Goal: Answer question/provide support: Share knowledge or assist other users

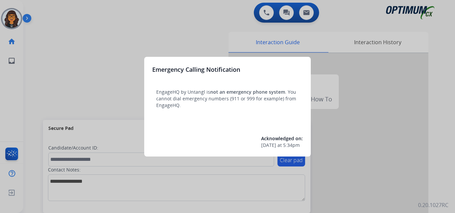
click at [55, 34] on div at bounding box center [227, 106] width 455 height 213
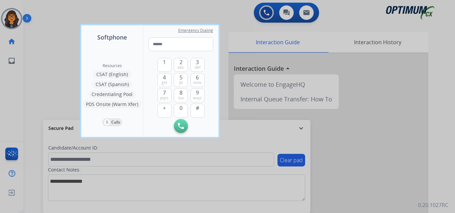
click at [55, 32] on div at bounding box center [227, 106] width 455 height 213
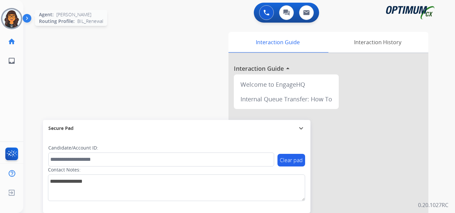
click at [11, 24] on img at bounding box center [11, 18] width 19 height 19
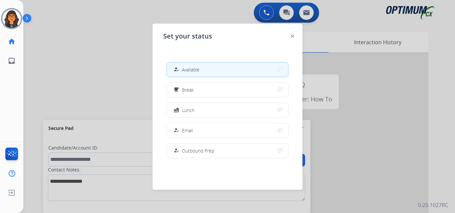
click at [292, 37] on img at bounding box center [292, 36] width 3 height 3
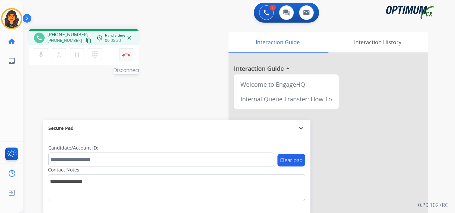
click at [129, 52] on button "Disconnect" at bounding box center [126, 55] width 14 height 14
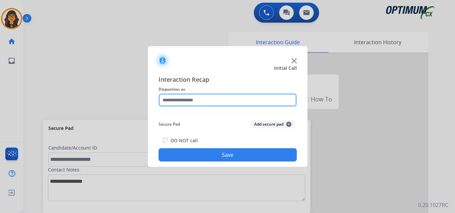
click at [188, 100] on input "text" at bounding box center [227, 100] width 138 height 13
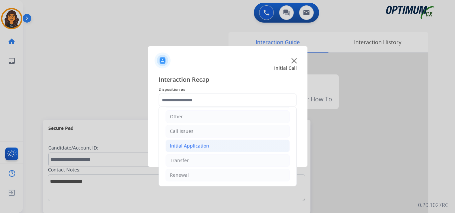
click at [195, 147] on div "Initial Application" at bounding box center [189, 146] width 39 height 7
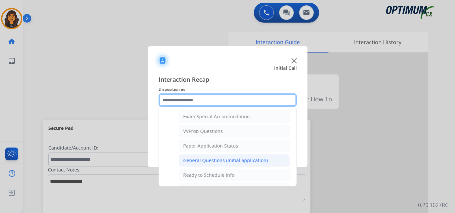
scroll to position [378, 0]
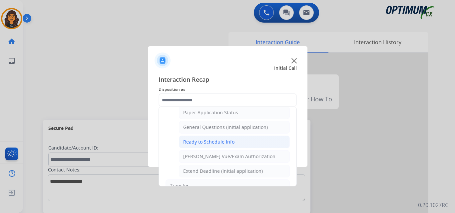
click at [221, 140] on div "Ready to Schedule Info" at bounding box center [208, 142] width 51 height 7
type input "**********"
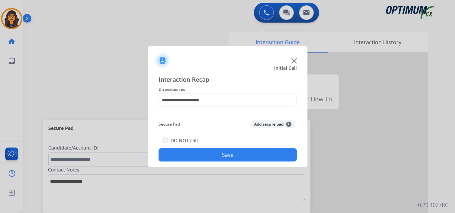
click at [226, 153] on button "Save" at bounding box center [227, 154] width 138 height 13
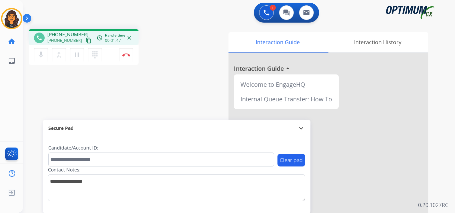
click at [86, 40] on mat-icon "content_copy" at bounding box center [89, 41] width 6 height 6
click at [126, 56] on img at bounding box center [126, 54] width 8 height 3
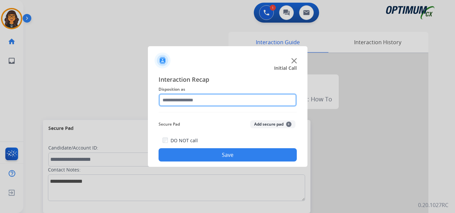
click at [195, 104] on input "text" at bounding box center [227, 100] width 138 height 13
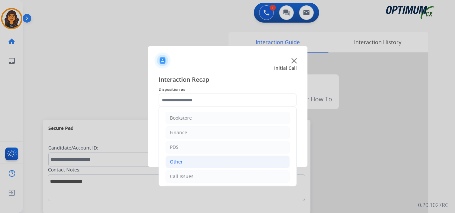
click at [178, 160] on div "Other" at bounding box center [176, 162] width 13 height 7
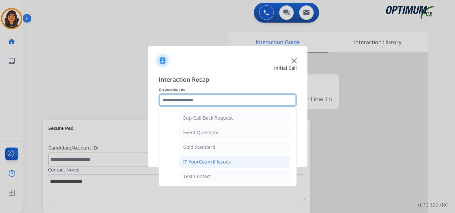
scroll to position [100, 0]
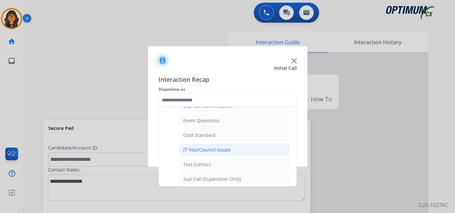
click at [202, 152] on div "IT YourCouncil Issues" at bounding box center [207, 150] width 48 height 7
type input "**********"
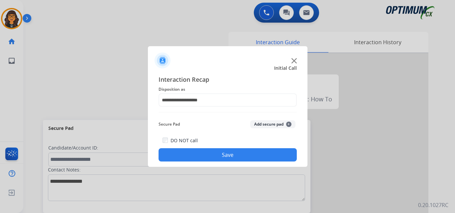
click at [202, 152] on button "Save" at bounding box center [227, 154] width 138 height 13
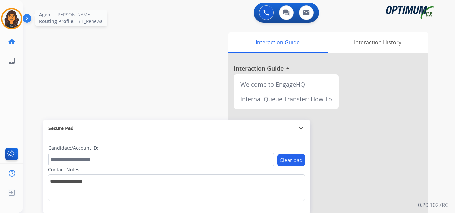
drag, startPoint x: 11, startPoint y: 21, endPoint x: 14, endPoint y: 20, distance: 3.8
click at [11, 21] on img at bounding box center [11, 18] width 19 height 19
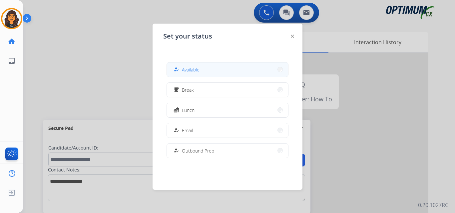
click at [189, 72] on span "Available" at bounding box center [191, 69] width 18 height 7
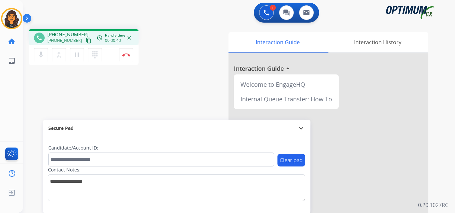
click at [86, 41] on mat-icon "content_copy" at bounding box center [89, 41] width 6 height 6
click at [123, 52] on button "Disconnect" at bounding box center [126, 55] width 14 height 14
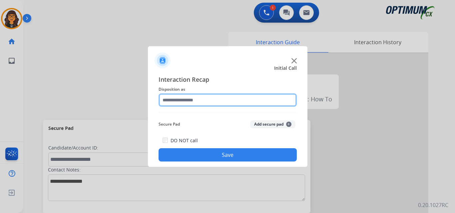
click at [174, 99] on input "text" at bounding box center [227, 100] width 138 height 13
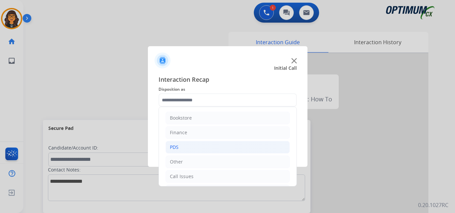
click at [182, 149] on li "PDS" at bounding box center [227, 147] width 124 height 13
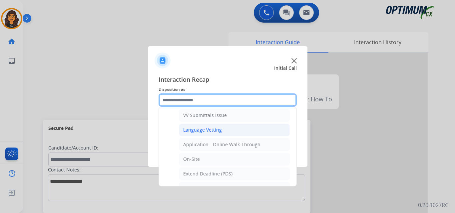
scroll to position [166, 0]
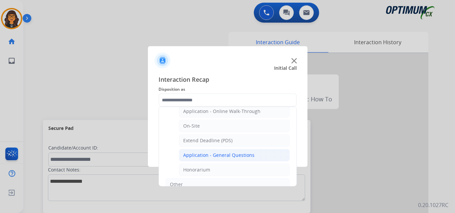
click at [221, 156] on div "Application - General Questions" at bounding box center [218, 155] width 71 height 7
type input "**********"
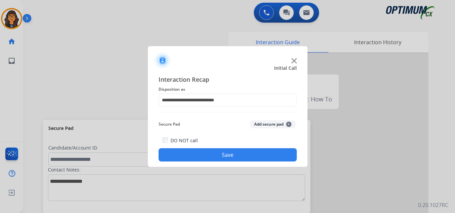
click at [221, 156] on button "Save" at bounding box center [227, 154] width 138 height 13
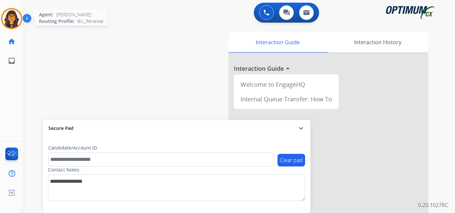
click at [16, 20] on img at bounding box center [11, 18] width 19 height 19
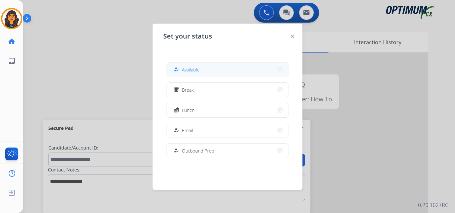
click at [206, 68] on button "how_to_reg Available" at bounding box center [227, 70] width 121 height 14
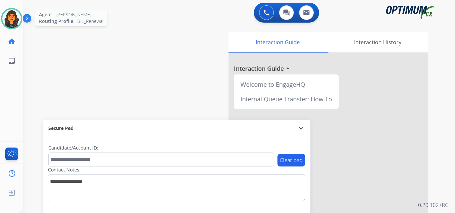
click at [16, 21] on img at bounding box center [11, 18] width 19 height 19
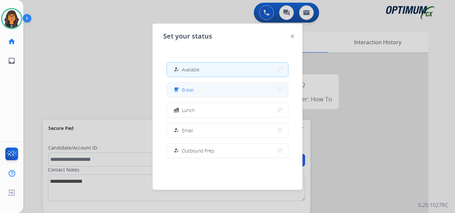
click at [226, 91] on button "free_breakfast Break" at bounding box center [227, 90] width 121 height 14
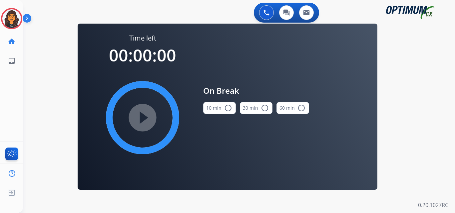
click at [224, 110] on mat-icon "radio_button_unchecked" at bounding box center [228, 108] width 8 height 8
click at [146, 114] on mat-icon "play_circle_filled" at bounding box center [142, 118] width 8 height 8
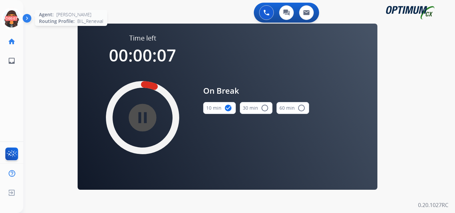
drag, startPoint x: 10, startPoint y: 18, endPoint x: 18, endPoint y: 21, distance: 8.7
click at [10, 18] on icon at bounding box center [12, 19] width 22 height 22
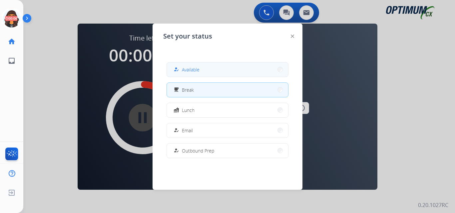
click at [190, 68] on span "Available" at bounding box center [191, 69] width 18 height 7
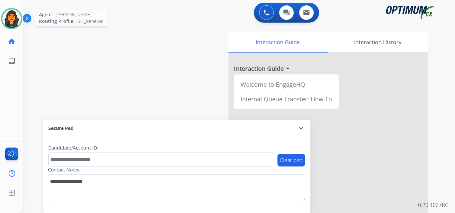
click at [4, 20] on img at bounding box center [11, 18] width 19 height 19
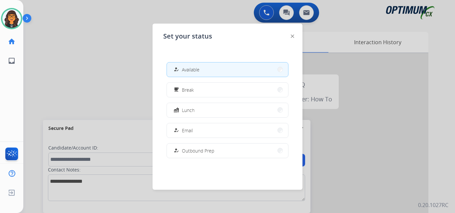
click at [291, 38] on img at bounding box center [292, 36] width 3 height 3
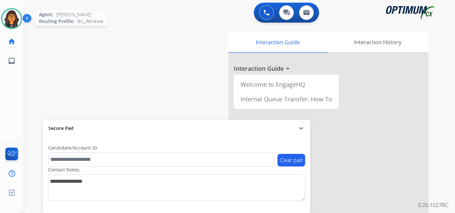
click at [8, 15] on img at bounding box center [11, 18] width 19 height 19
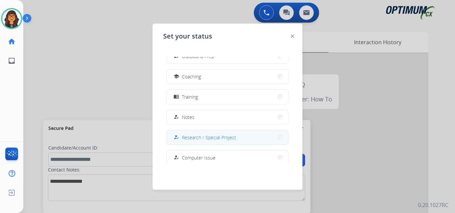
scroll to position [100, 0]
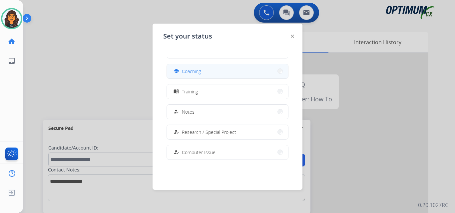
click at [192, 74] on span "Coaching" at bounding box center [191, 71] width 19 height 7
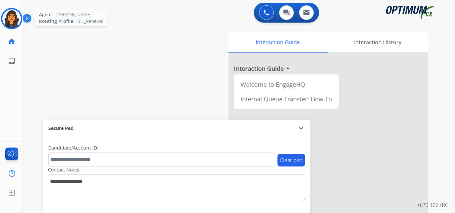
click at [12, 19] on img at bounding box center [11, 18] width 19 height 19
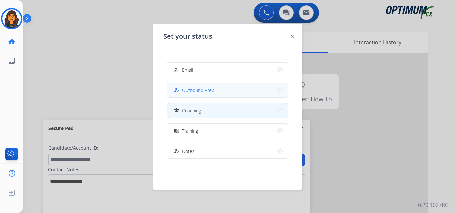
scroll to position [67, 0]
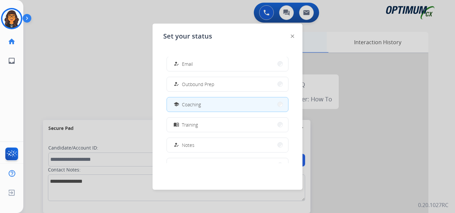
click at [293, 36] on img at bounding box center [292, 36] width 3 height 3
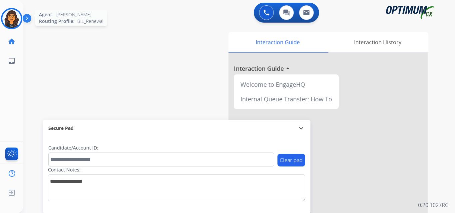
click at [9, 13] on img at bounding box center [11, 18] width 19 height 19
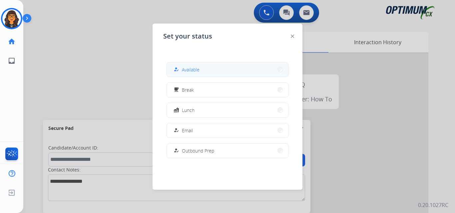
click at [188, 73] on span "Available" at bounding box center [191, 69] width 18 height 7
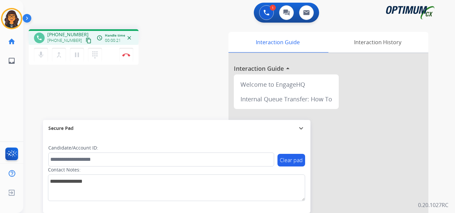
click at [86, 39] on mat-icon "content_copy" at bounding box center [89, 41] width 6 height 6
click at [128, 54] on img at bounding box center [126, 54] width 8 height 3
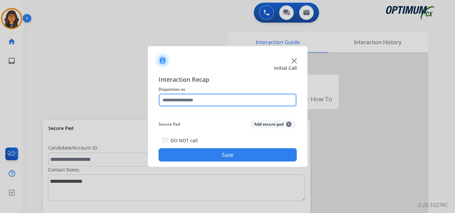
click at [202, 99] on input "text" at bounding box center [227, 100] width 138 height 13
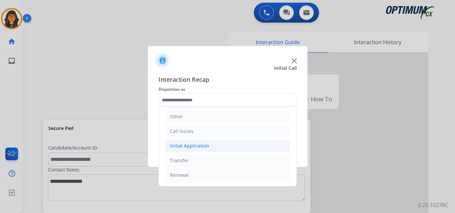
click at [201, 146] on div "Initial Application" at bounding box center [189, 146] width 39 height 7
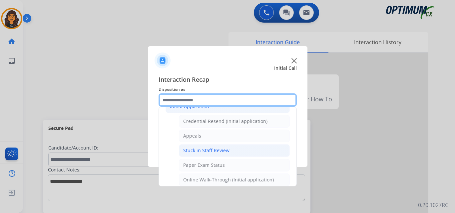
scroll to position [79, 0]
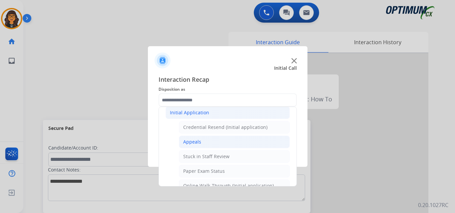
click at [192, 143] on div "Appeals" at bounding box center [192, 142] width 18 height 7
type input "*******"
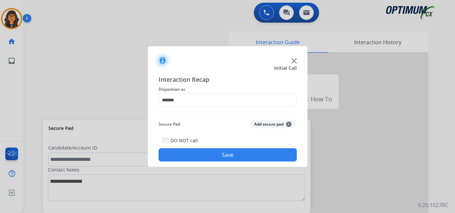
click at [209, 162] on div "Interaction Recap Disposition as ******* Secure Pad Add secure pad + DO NOT cal…" at bounding box center [227, 119] width 159 height 98
click at [260, 155] on button "Save" at bounding box center [227, 154] width 138 height 13
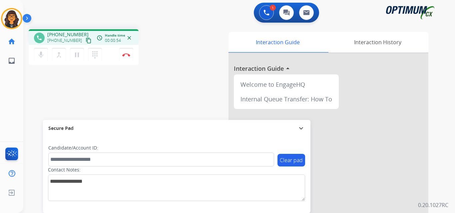
click at [86, 40] on mat-icon "content_copy" at bounding box center [89, 41] width 6 height 6
click at [123, 55] on img at bounding box center [126, 54] width 8 height 3
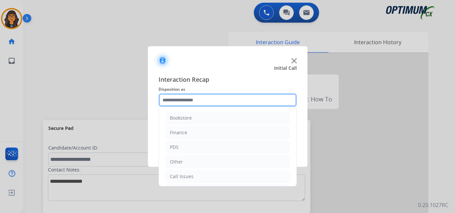
click at [189, 101] on input "text" at bounding box center [227, 100] width 138 height 13
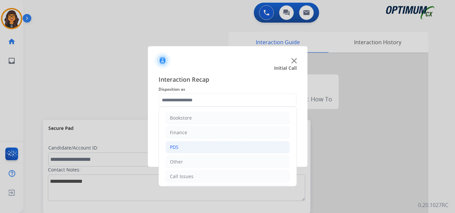
click at [175, 148] on div "PDS" at bounding box center [174, 147] width 9 height 7
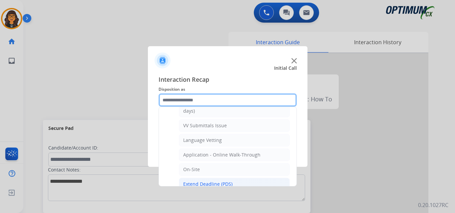
scroll to position [133, 0]
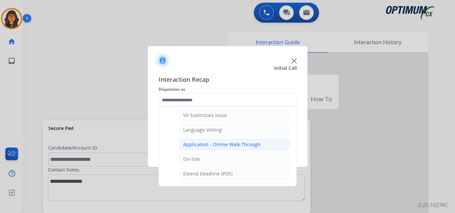
click at [230, 141] on li "Application - Online Walk-Through" at bounding box center [234, 144] width 111 height 13
type input "**********"
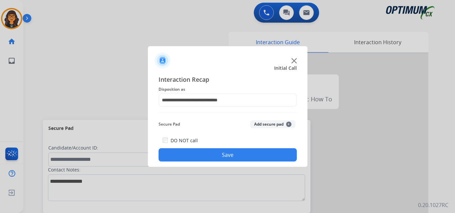
click at [226, 154] on button "Save" at bounding box center [227, 154] width 138 height 13
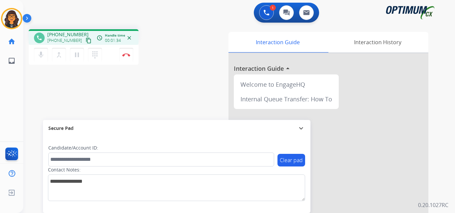
click at [86, 42] on mat-icon "content_copy" at bounding box center [89, 41] width 6 height 6
click at [76, 55] on mat-icon "pause" at bounding box center [77, 55] width 8 height 8
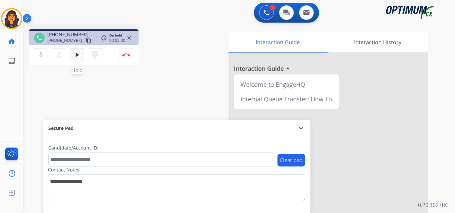
click at [74, 52] on mat-icon "play_arrow" at bounding box center [77, 55] width 8 height 8
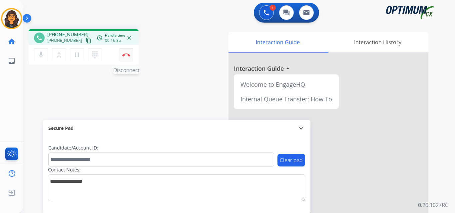
click at [126, 57] on button "Disconnect" at bounding box center [126, 55] width 14 height 14
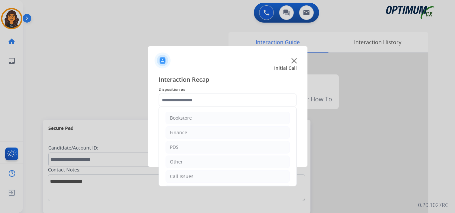
click at [168, 95] on input "text" at bounding box center [227, 100] width 138 height 13
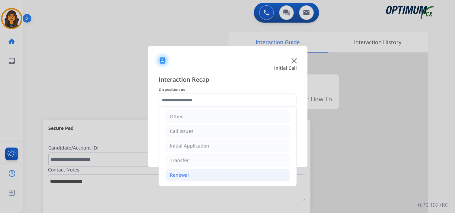
drag, startPoint x: 178, startPoint y: 176, endPoint x: 186, endPoint y: 174, distance: 8.6
click at [178, 176] on div "Renewal" at bounding box center [179, 175] width 19 height 7
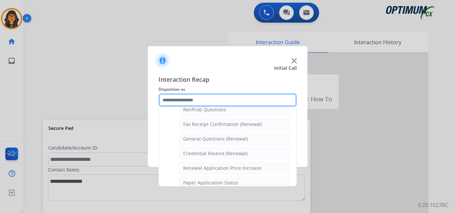
scroll to position [178, 0]
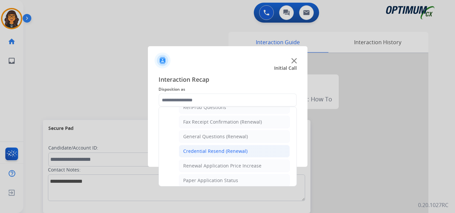
click at [225, 152] on div "Credential Resend (Renewal)" at bounding box center [215, 151] width 64 height 7
type input "**********"
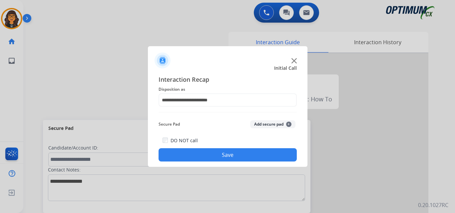
click at [225, 151] on button "Save" at bounding box center [227, 154] width 138 height 13
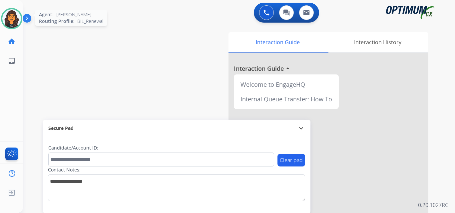
click at [17, 16] on img at bounding box center [11, 18] width 19 height 19
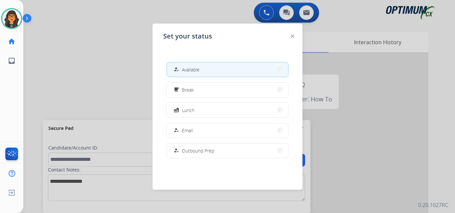
click at [192, 101] on div "how_to_reg Available free_breakfast Break fastfood Lunch how_to_reg Email how_t…" at bounding box center [227, 110] width 128 height 107
click at [195, 108] on button "fastfood Lunch" at bounding box center [227, 110] width 121 height 14
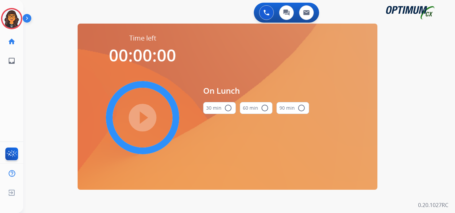
click at [218, 108] on button "30 min radio_button_unchecked" at bounding box center [219, 108] width 33 height 12
click at [146, 118] on mat-icon "play_circle_filled" at bounding box center [142, 118] width 8 height 8
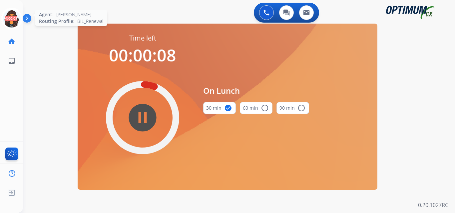
drag, startPoint x: 12, startPoint y: 17, endPoint x: 21, endPoint y: 21, distance: 9.8
click at [12, 17] on icon at bounding box center [12, 19] width 22 height 22
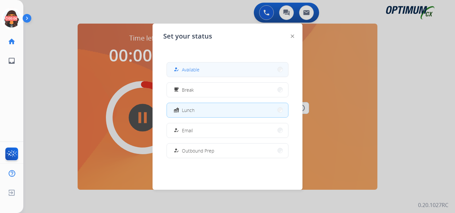
click at [194, 68] on span "Available" at bounding box center [191, 69] width 18 height 7
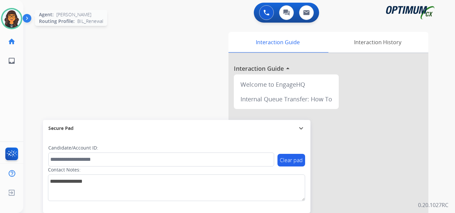
click at [8, 16] on img at bounding box center [11, 18] width 19 height 19
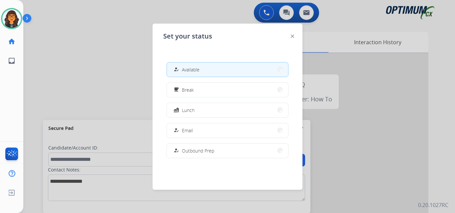
click at [293, 37] on img at bounding box center [292, 36] width 3 height 3
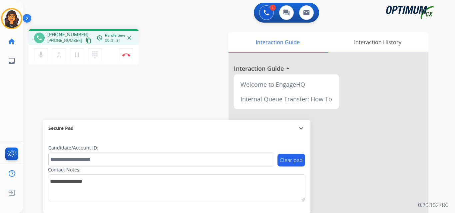
click at [86, 40] on mat-icon "content_copy" at bounding box center [89, 41] width 6 height 6
click at [127, 54] on img at bounding box center [126, 54] width 8 height 3
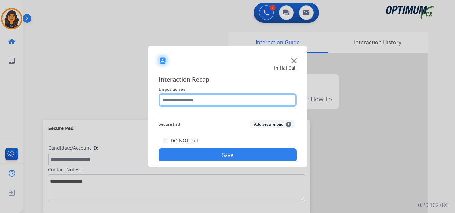
click at [183, 97] on input "text" at bounding box center [227, 100] width 138 height 13
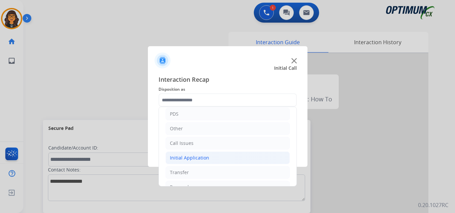
click at [185, 155] on div "Initial Application" at bounding box center [189, 158] width 39 height 7
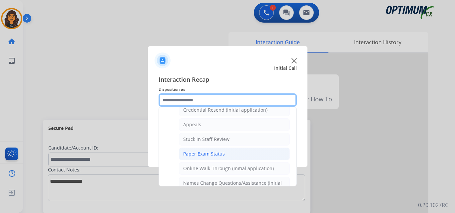
scroll to position [100, 0]
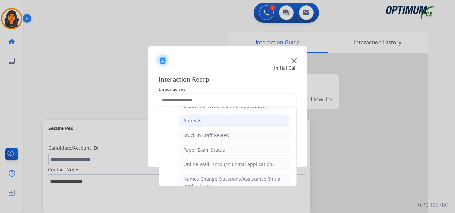
click at [191, 122] on div "Appeals" at bounding box center [192, 120] width 18 height 7
type input "*******"
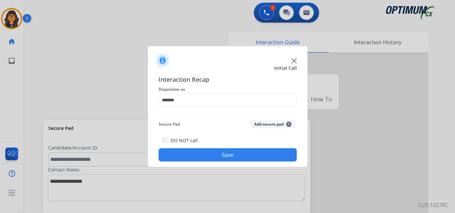
click at [200, 149] on button "Save" at bounding box center [227, 154] width 138 height 13
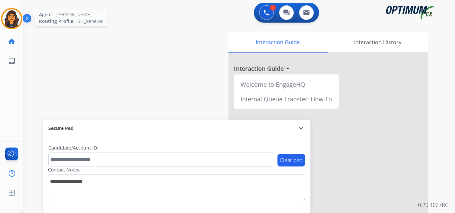
click at [13, 26] on img at bounding box center [11, 18] width 19 height 19
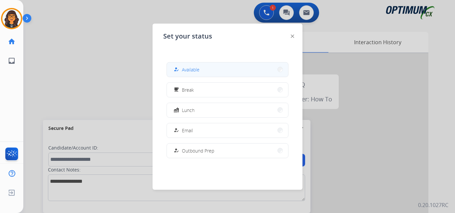
click at [192, 72] on span "Available" at bounding box center [191, 69] width 18 height 7
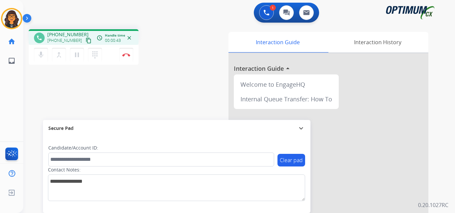
click at [86, 40] on mat-icon "content_copy" at bounding box center [89, 41] width 6 height 6
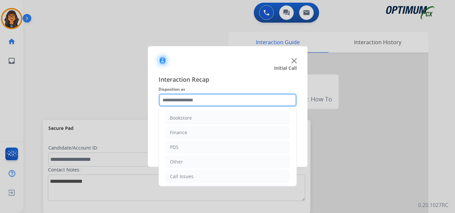
click at [185, 99] on input "text" at bounding box center [227, 100] width 138 height 13
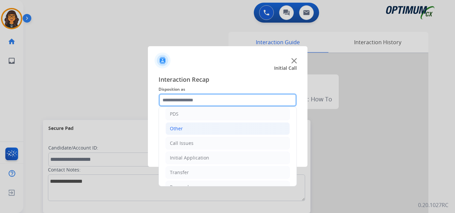
scroll to position [45, 0]
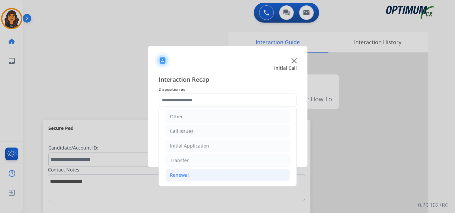
click at [177, 174] on div "Renewal" at bounding box center [179, 175] width 19 height 7
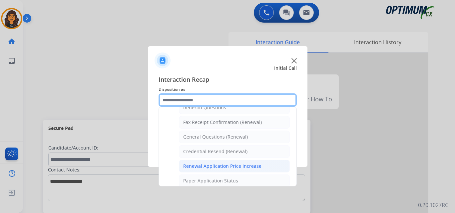
scroll to position [178, 0]
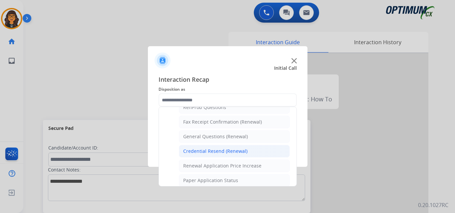
click at [220, 152] on div "Credential Resend (Renewal)" at bounding box center [215, 151] width 64 height 7
type input "**********"
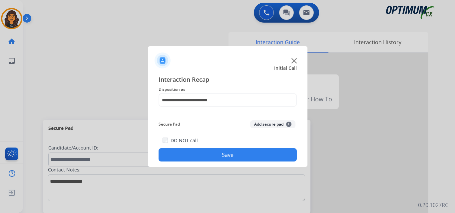
click at [224, 155] on button "Save" at bounding box center [227, 154] width 138 height 13
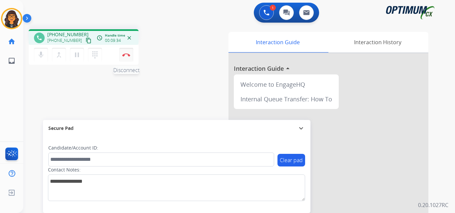
click at [128, 54] on img at bounding box center [126, 54] width 8 height 3
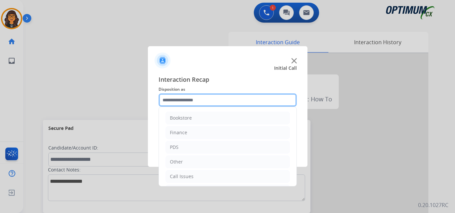
click at [162, 97] on input "text" at bounding box center [227, 100] width 138 height 13
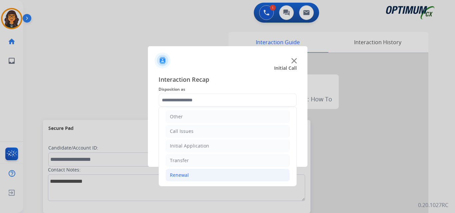
click at [184, 172] on div "Renewal" at bounding box center [179, 175] width 19 height 7
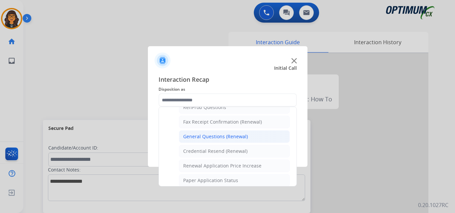
click at [220, 136] on div "General Questions (Renewal)" at bounding box center [215, 136] width 65 height 7
type input "**********"
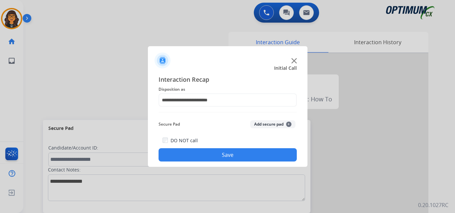
click at [217, 154] on button "Save" at bounding box center [227, 154] width 138 height 13
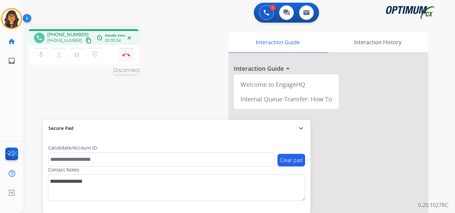
click at [124, 56] on img at bounding box center [126, 54] width 8 height 3
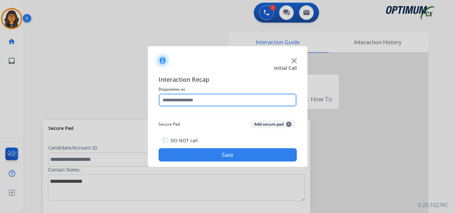
click at [193, 99] on input "text" at bounding box center [227, 100] width 138 height 13
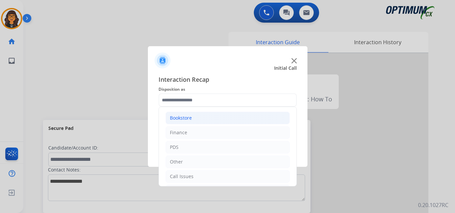
click at [186, 119] on div "Bookstore" at bounding box center [181, 118] width 22 height 7
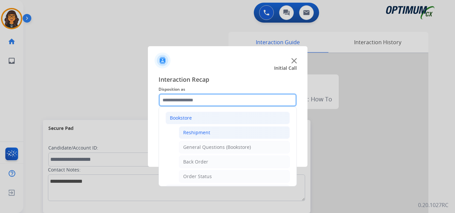
scroll to position [33, 0]
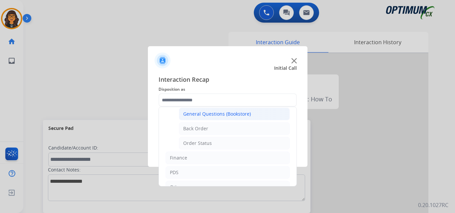
click at [209, 114] on div "General Questions (Bookstore)" at bounding box center [217, 114] width 68 height 7
type input "**********"
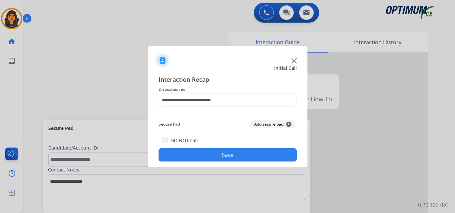
click at [224, 152] on button "Save" at bounding box center [227, 154] width 138 height 13
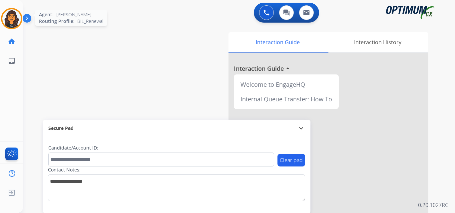
click at [12, 15] on img at bounding box center [11, 18] width 19 height 19
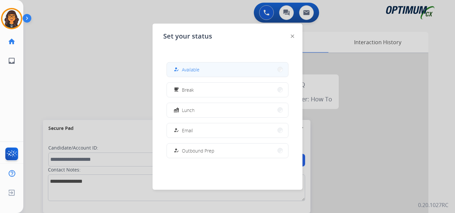
click at [187, 68] on span "Available" at bounding box center [191, 69] width 18 height 7
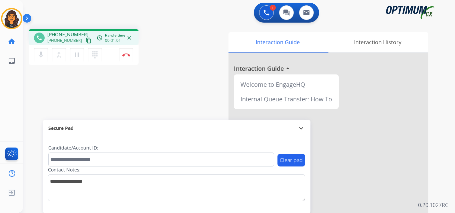
click at [86, 41] on mat-icon "content_copy" at bounding box center [89, 41] width 6 height 6
click at [124, 55] on img at bounding box center [126, 54] width 8 height 3
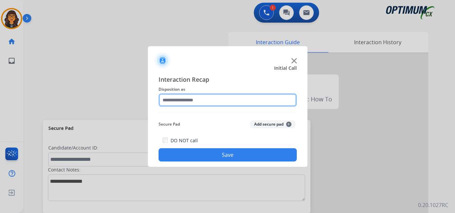
click at [172, 95] on input "text" at bounding box center [227, 100] width 138 height 13
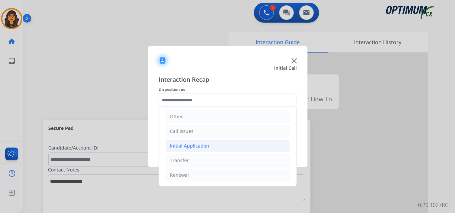
click at [199, 144] on div "Initial Application" at bounding box center [189, 146] width 39 height 7
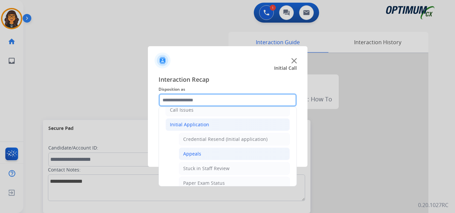
scroll to position [79, 0]
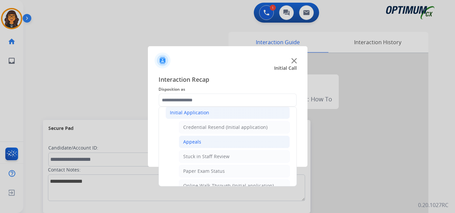
click at [195, 141] on div "Appeals" at bounding box center [192, 142] width 18 height 7
type input "*******"
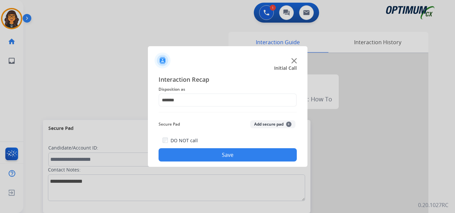
click at [210, 155] on button "Save" at bounding box center [227, 154] width 138 height 13
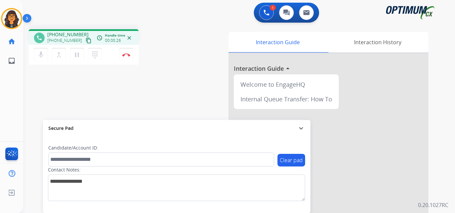
click at [86, 39] on mat-icon "content_copy" at bounding box center [89, 41] width 6 height 6
click at [123, 51] on button "Disconnect" at bounding box center [126, 55] width 14 height 14
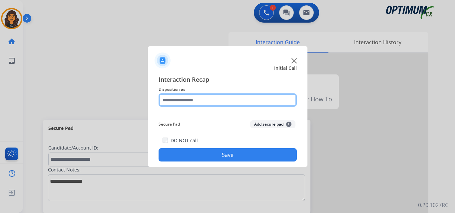
click at [199, 104] on input "text" at bounding box center [227, 100] width 138 height 13
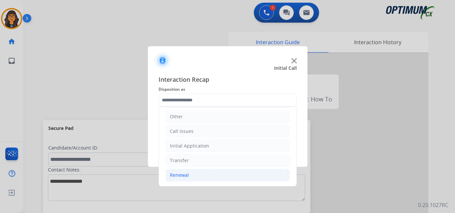
click at [183, 173] on div "Renewal" at bounding box center [179, 175] width 19 height 7
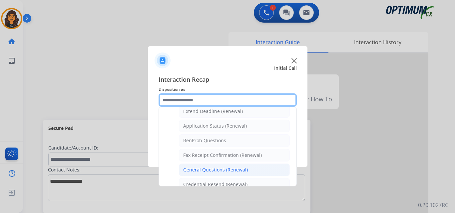
scroll to position [178, 0]
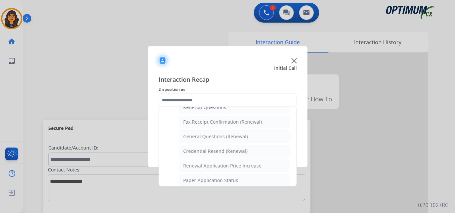
click at [214, 133] on li "General Questions (Renewal)" at bounding box center [234, 136] width 111 height 13
type input "**********"
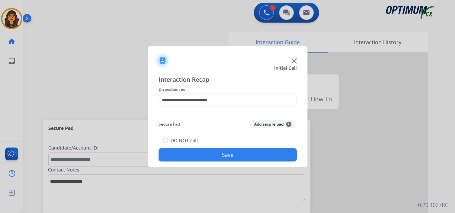
click at [216, 155] on button "Save" at bounding box center [227, 154] width 138 height 13
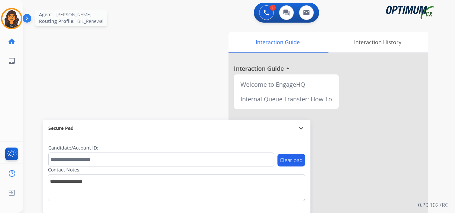
click at [15, 17] on img at bounding box center [11, 18] width 19 height 19
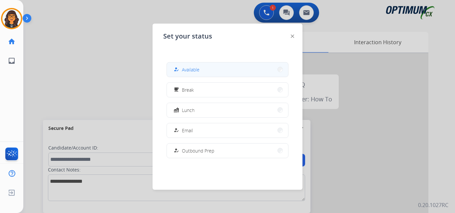
click at [193, 66] on span "Available" at bounding box center [191, 69] width 18 height 7
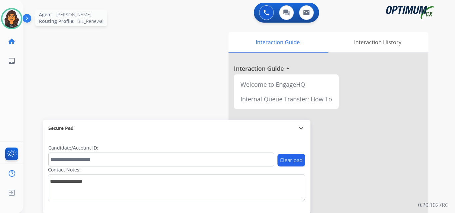
click at [10, 13] on img at bounding box center [11, 18] width 19 height 19
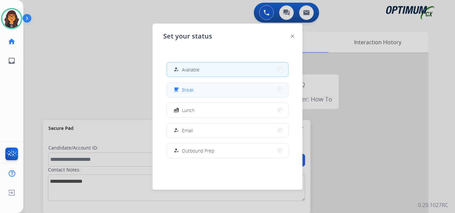
click at [201, 94] on button "free_breakfast Break" at bounding box center [227, 90] width 121 height 14
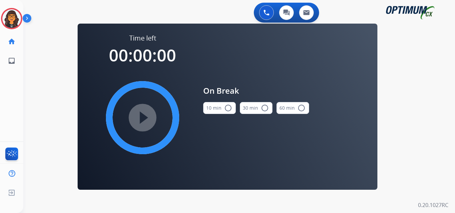
click at [221, 111] on button "10 min radio_button_unchecked" at bounding box center [219, 108] width 33 height 12
click at [146, 118] on mat-icon "play_circle_filled" at bounding box center [142, 118] width 8 height 8
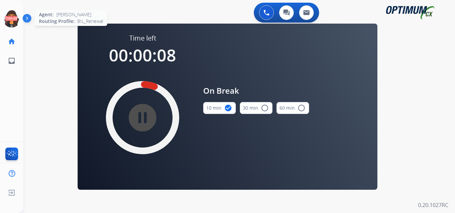
click at [11, 19] on icon at bounding box center [12, 19] width 22 height 22
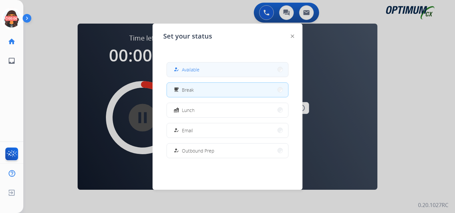
click at [197, 70] on span "Available" at bounding box center [191, 69] width 18 height 7
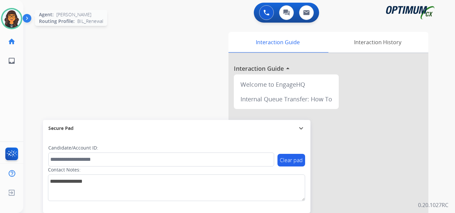
click at [14, 23] on img at bounding box center [11, 18] width 19 height 19
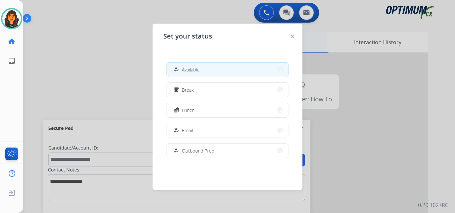
click at [293, 35] on img at bounding box center [292, 36] width 3 height 3
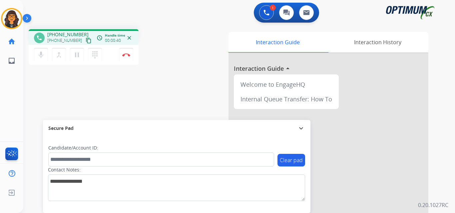
drag, startPoint x: 83, startPoint y: 41, endPoint x: 84, endPoint y: 38, distance: 3.8
click at [86, 41] on mat-icon "content_copy" at bounding box center [89, 41] width 6 height 6
click at [127, 57] on button "Disconnect" at bounding box center [126, 55] width 14 height 14
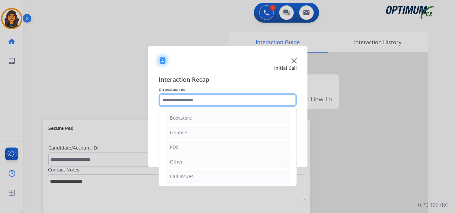
click at [172, 97] on input "text" at bounding box center [227, 100] width 138 height 13
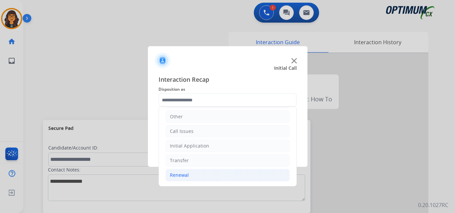
click at [181, 172] on div "Renewal" at bounding box center [179, 175] width 19 height 7
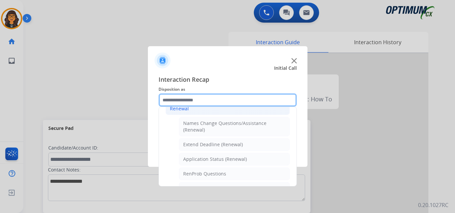
scroll to position [145, 0]
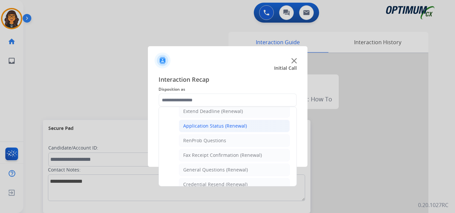
click at [223, 124] on div "Application Status (Renewal)" at bounding box center [215, 126] width 64 height 7
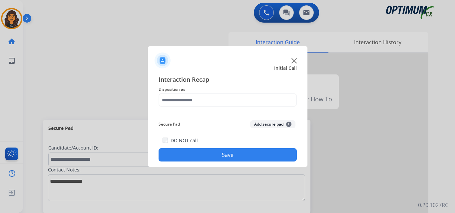
type input "**********"
drag, startPoint x: 223, startPoint y: 156, endPoint x: 143, endPoint y: 47, distance: 135.5
click at [224, 156] on button "Save" at bounding box center [227, 154] width 138 height 13
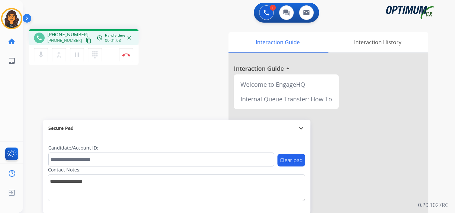
click at [86, 41] on mat-icon "content_copy" at bounding box center [89, 41] width 6 height 6
click at [127, 56] on img at bounding box center [126, 54] width 8 height 3
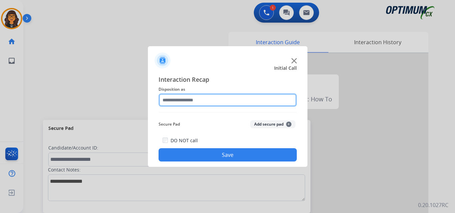
click at [192, 97] on input "text" at bounding box center [227, 100] width 138 height 13
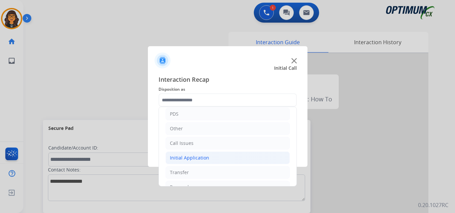
click at [189, 154] on li "Initial Application" at bounding box center [227, 158] width 124 height 13
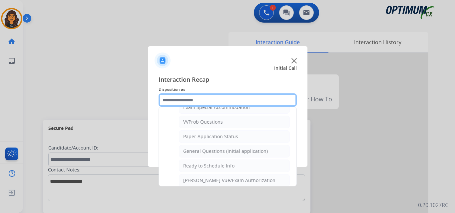
scroll to position [366, 0]
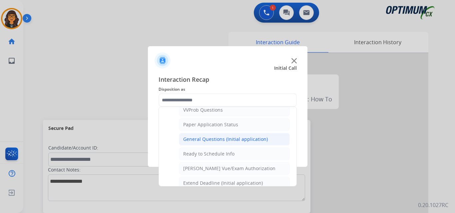
click at [223, 137] on div "General Questions (Initial application)" at bounding box center [225, 139] width 85 height 7
type input "**********"
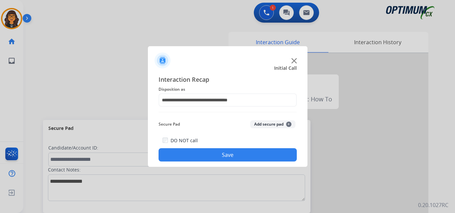
click at [220, 152] on button "Save" at bounding box center [227, 154] width 138 height 13
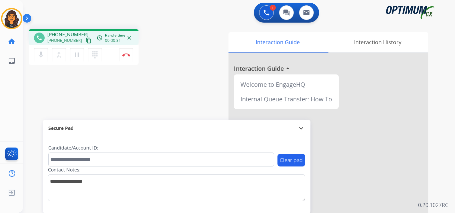
click at [86, 41] on mat-icon "content_copy" at bounding box center [89, 41] width 6 height 6
click at [128, 56] on img at bounding box center [126, 54] width 8 height 3
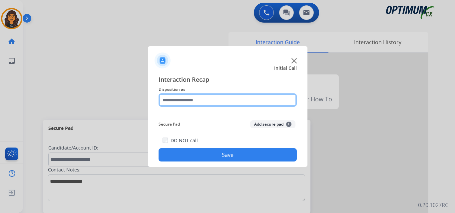
click at [177, 98] on input "text" at bounding box center [227, 100] width 138 height 13
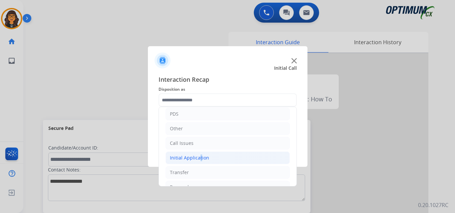
drag, startPoint x: 197, startPoint y: 158, endPoint x: 203, endPoint y: 156, distance: 6.5
click at [198, 158] on div "Initial Application" at bounding box center [189, 158] width 39 height 7
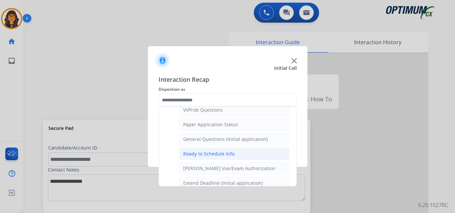
click at [219, 153] on div "Ready to Schedule Info" at bounding box center [208, 154] width 51 height 7
type input "**********"
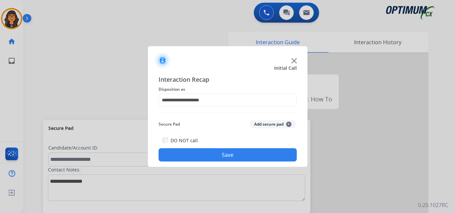
drag, startPoint x: 220, startPoint y: 155, endPoint x: 212, endPoint y: 147, distance: 11.5
click at [220, 155] on button "Save" at bounding box center [227, 154] width 138 height 13
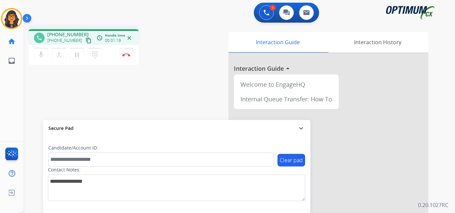
click at [86, 40] on mat-icon "content_copy" at bounding box center [89, 41] width 6 height 6
click at [127, 54] on img at bounding box center [126, 54] width 8 height 3
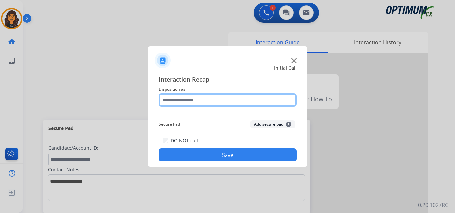
click at [194, 100] on input "text" at bounding box center [227, 100] width 138 height 13
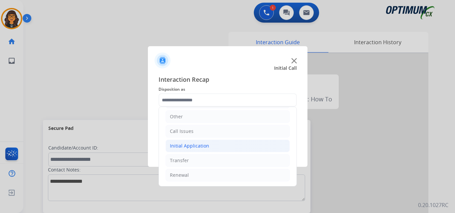
click at [207, 145] on div "Initial Application" at bounding box center [189, 146] width 39 height 7
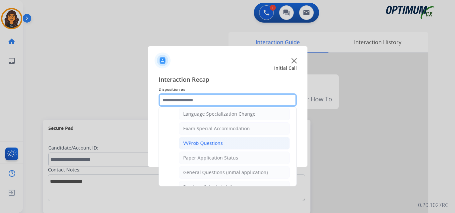
scroll to position [345, 0]
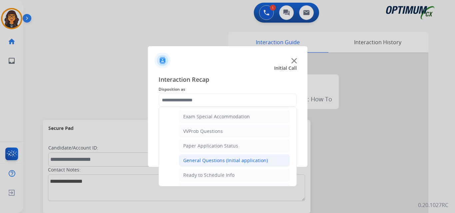
click at [218, 159] on div "General Questions (Initial application)" at bounding box center [225, 160] width 85 height 7
type input "**********"
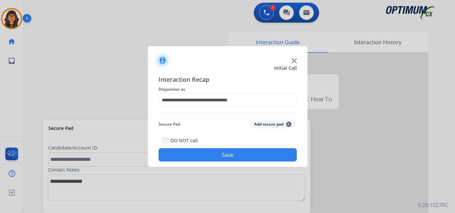
click at [216, 156] on button "Save" at bounding box center [227, 154] width 138 height 13
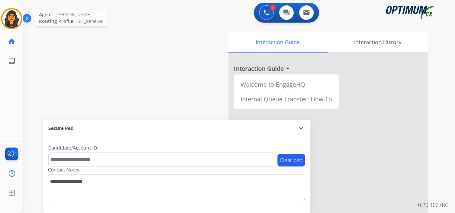
drag, startPoint x: 9, startPoint y: 26, endPoint x: 13, endPoint y: 26, distance: 4.3
click at [9, 26] on img at bounding box center [11, 18] width 19 height 19
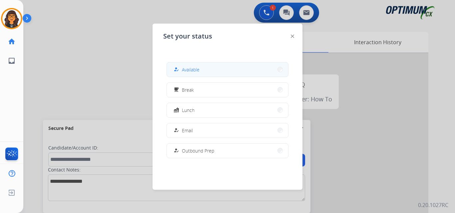
click at [203, 66] on button "how_to_reg Available" at bounding box center [227, 70] width 121 height 14
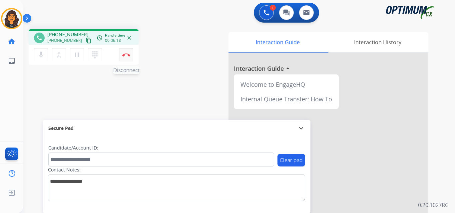
click at [125, 57] on button "Disconnect" at bounding box center [126, 55] width 14 height 14
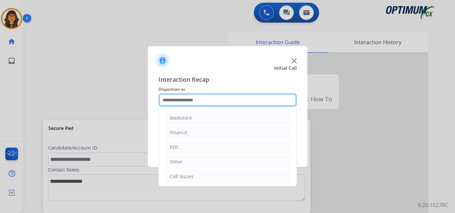
click at [182, 102] on input "text" at bounding box center [227, 100] width 138 height 13
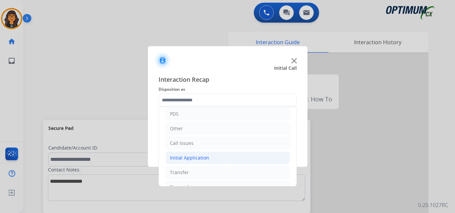
click at [196, 155] on div "Initial Application" at bounding box center [189, 158] width 39 height 7
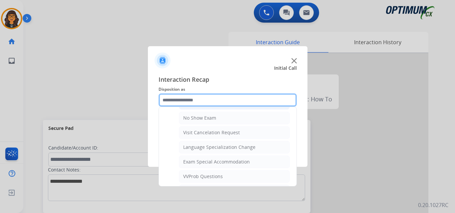
scroll to position [366, 0]
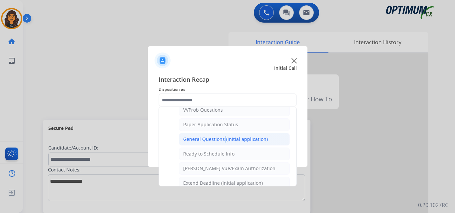
click at [222, 139] on div "General Questions (Initial application)" at bounding box center [225, 139] width 85 height 7
type input "**********"
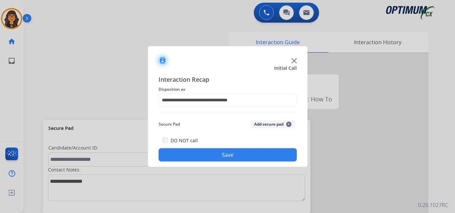
click at [224, 153] on button "Save" at bounding box center [227, 154] width 138 height 13
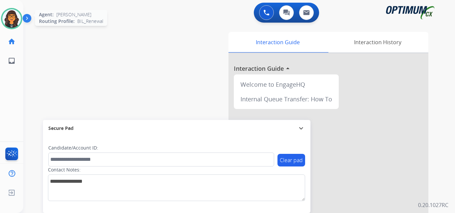
click at [13, 12] on img at bounding box center [11, 18] width 19 height 19
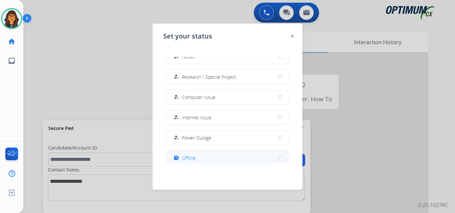
scroll to position [166, 0]
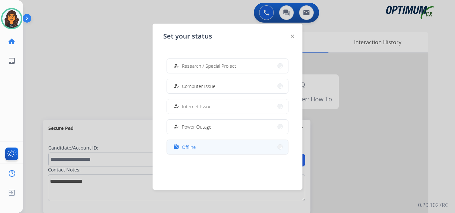
click at [189, 150] on span "Offline" at bounding box center [189, 147] width 14 height 7
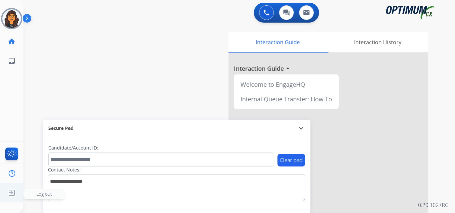
click at [8, 189] on img at bounding box center [12, 193] width 12 height 13
